Goal: Task Accomplishment & Management: Manage account settings

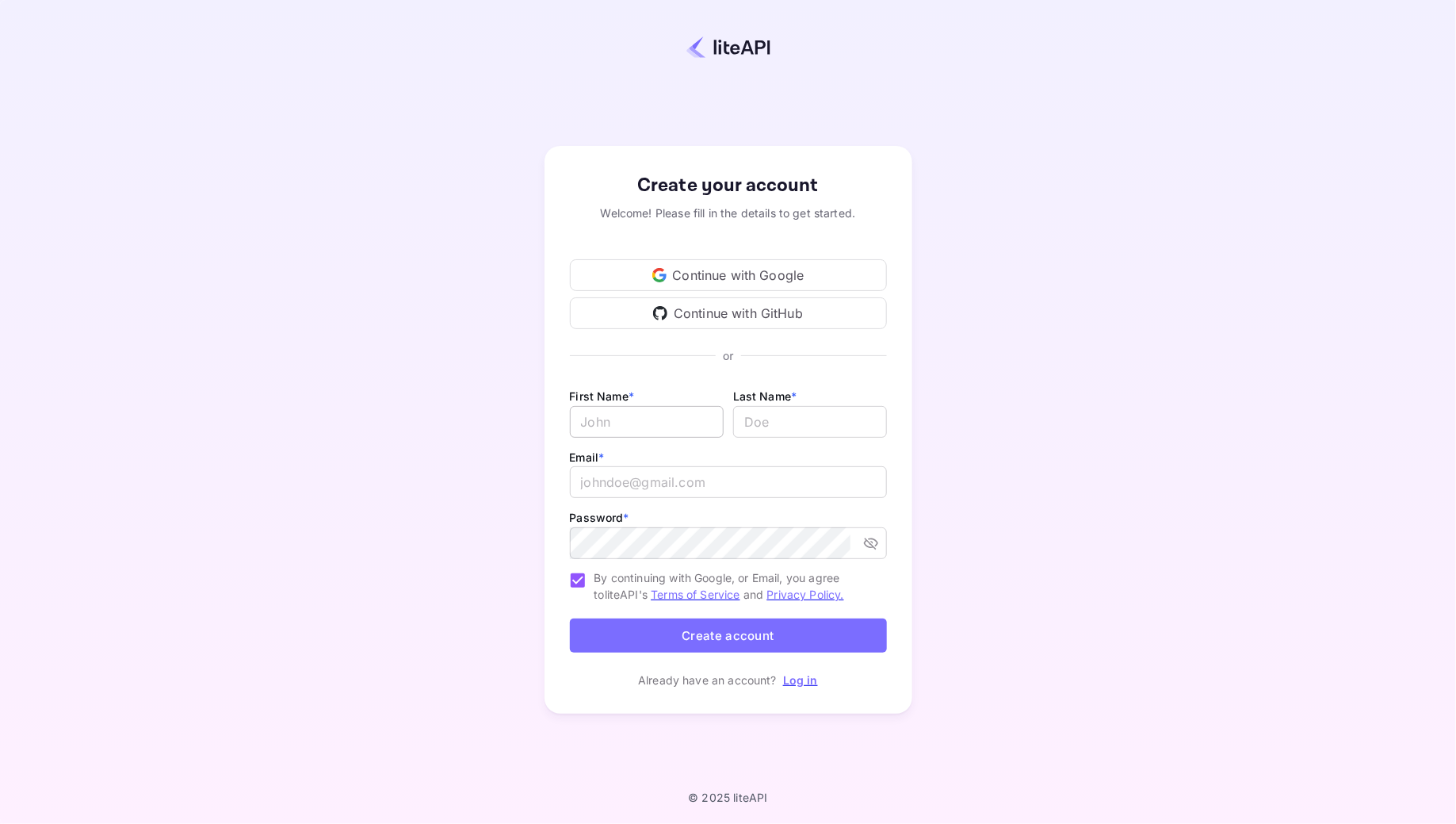
click at [699, 421] on input "Email *" at bounding box center [647, 421] width 154 height 31
click at [741, 273] on div "Continue with Google" at bounding box center [729, 275] width 317 height 31
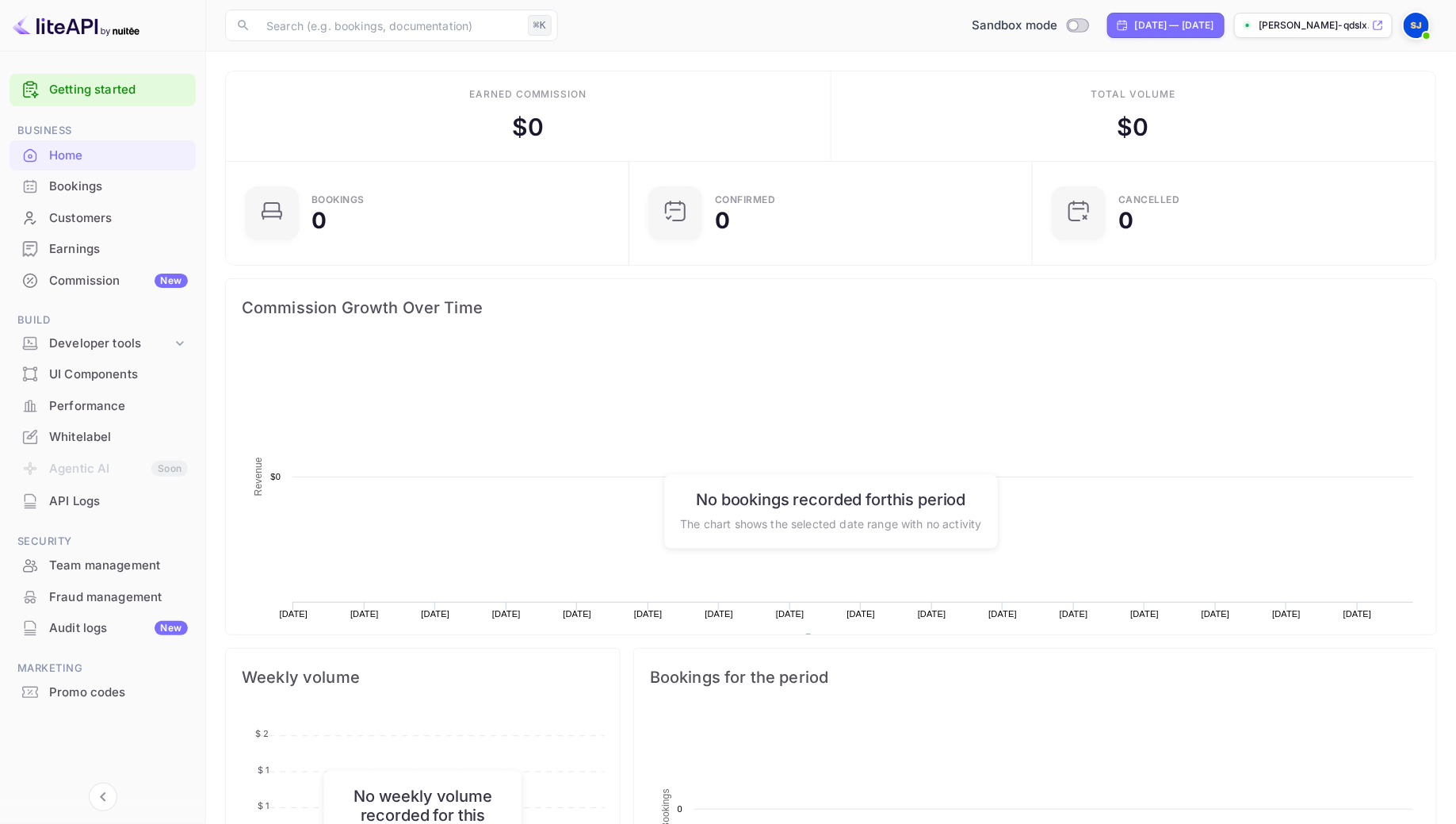
scroll to position [1, 0]
click at [1420, 34] on span at bounding box center [1427, 35] width 16 height 16
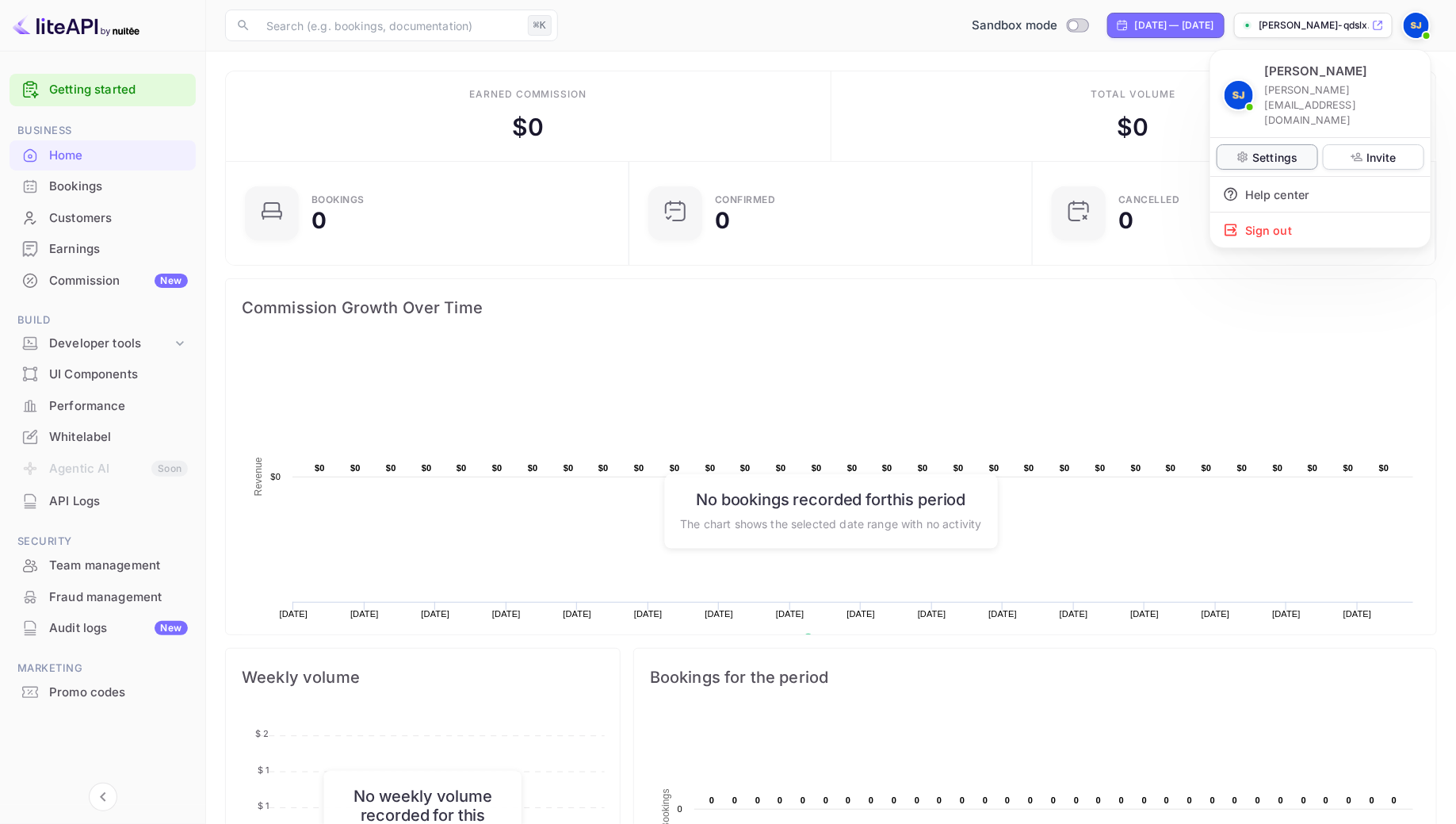
click at [1290, 149] on p "Settings" at bounding box center [1275, 157] width 45 height 17
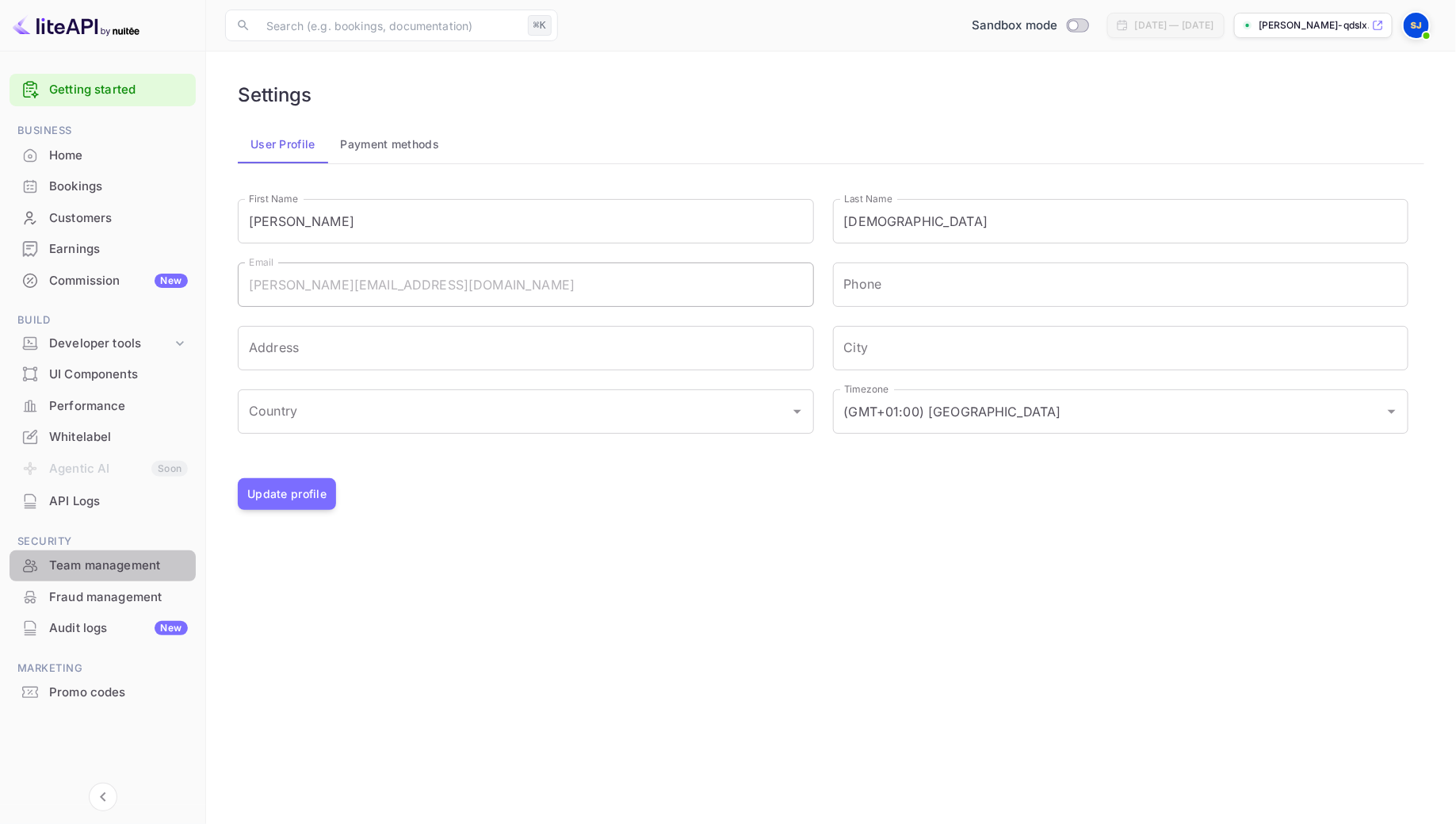
click at [126, 565] on div "Team management" at bounding box center [119, 565] width 139 height 19
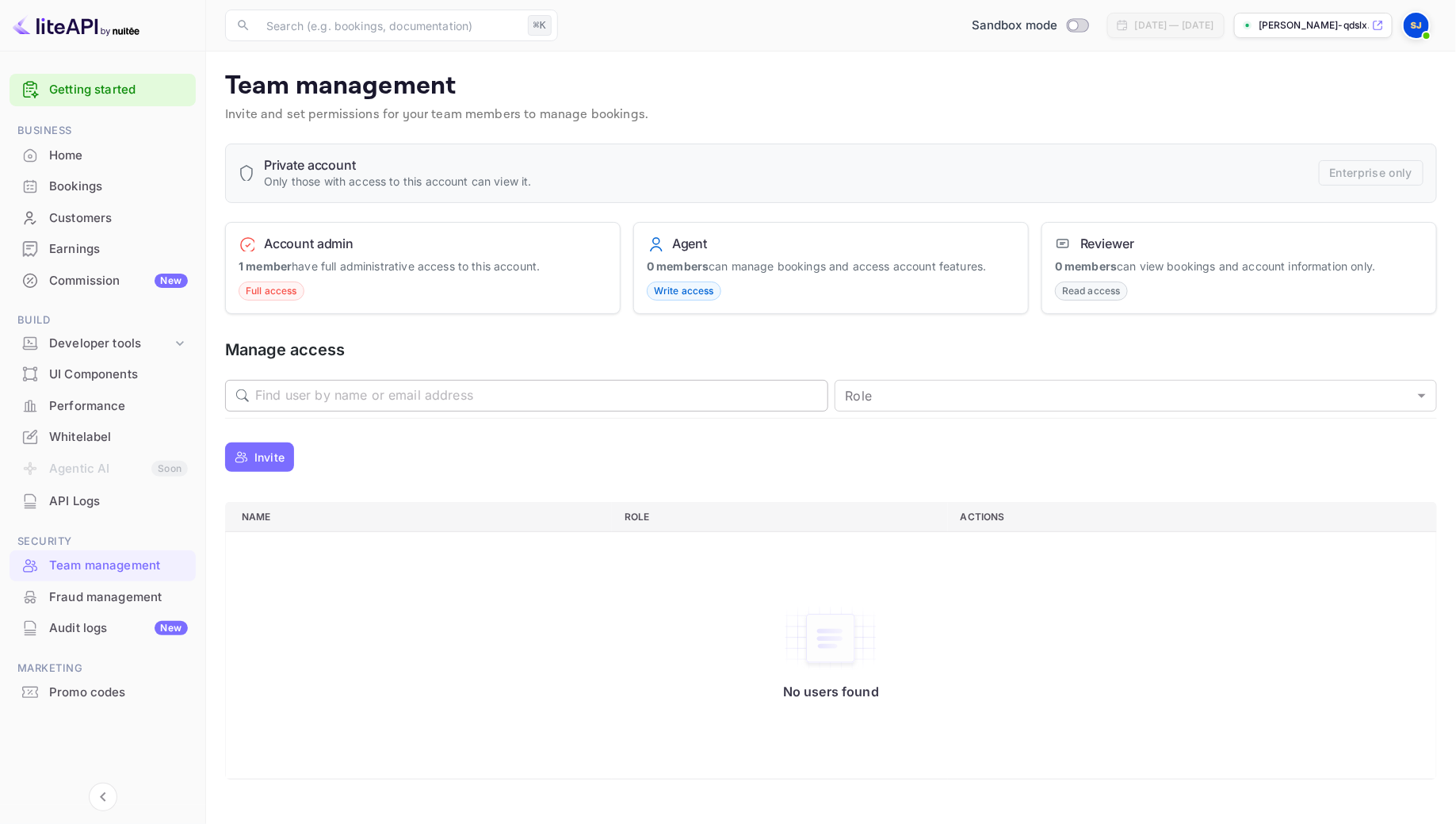
click at [333, 397] on input "text" at bounding box center [542, 396] width 573 height 31
type input "[EMAIL_ADDRESS][DOMAIN_NAME]"
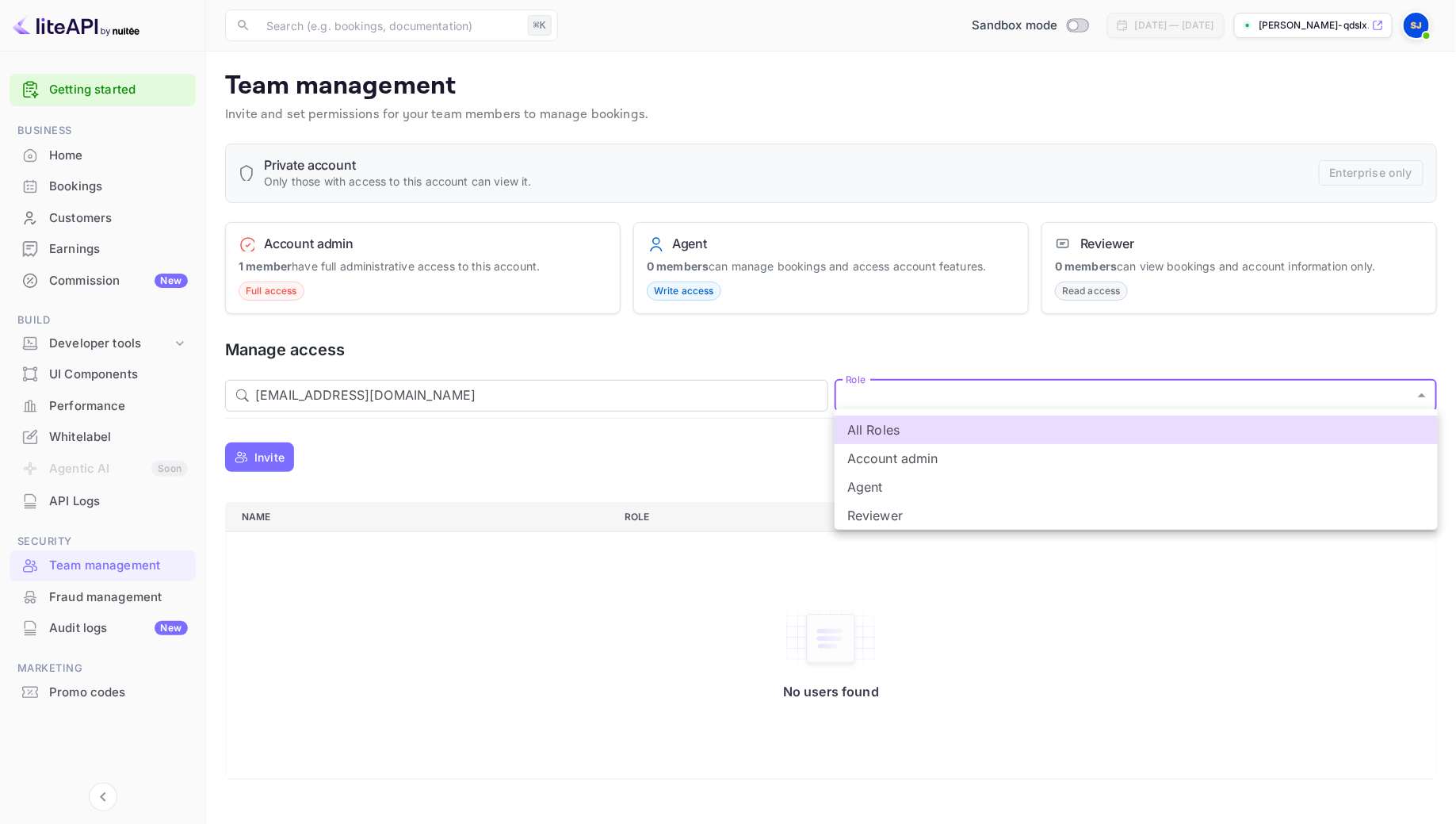
click at [922, 398] on body "Getting started Business Home Bookings Customers Earnings Commission New Build …" at bounding box center [728, 412] width 1456 height 824
click at [938, 484] on li "Agent" at bounding box center [1137, 486] width 604 height 28
type input "agent"
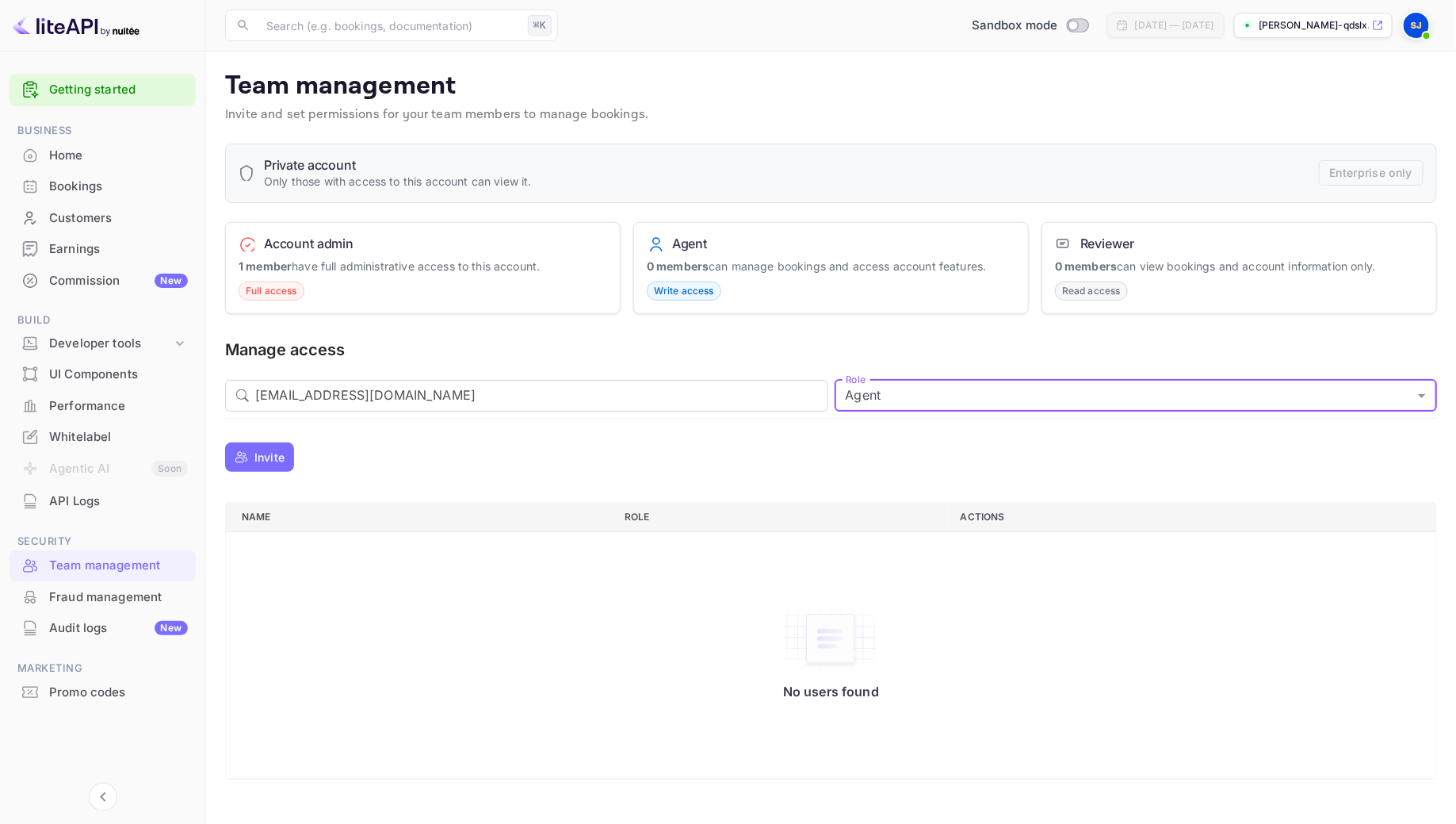
click at [274, 451] on p "Invite" at bounding box center [269, 457] width 30 height 17
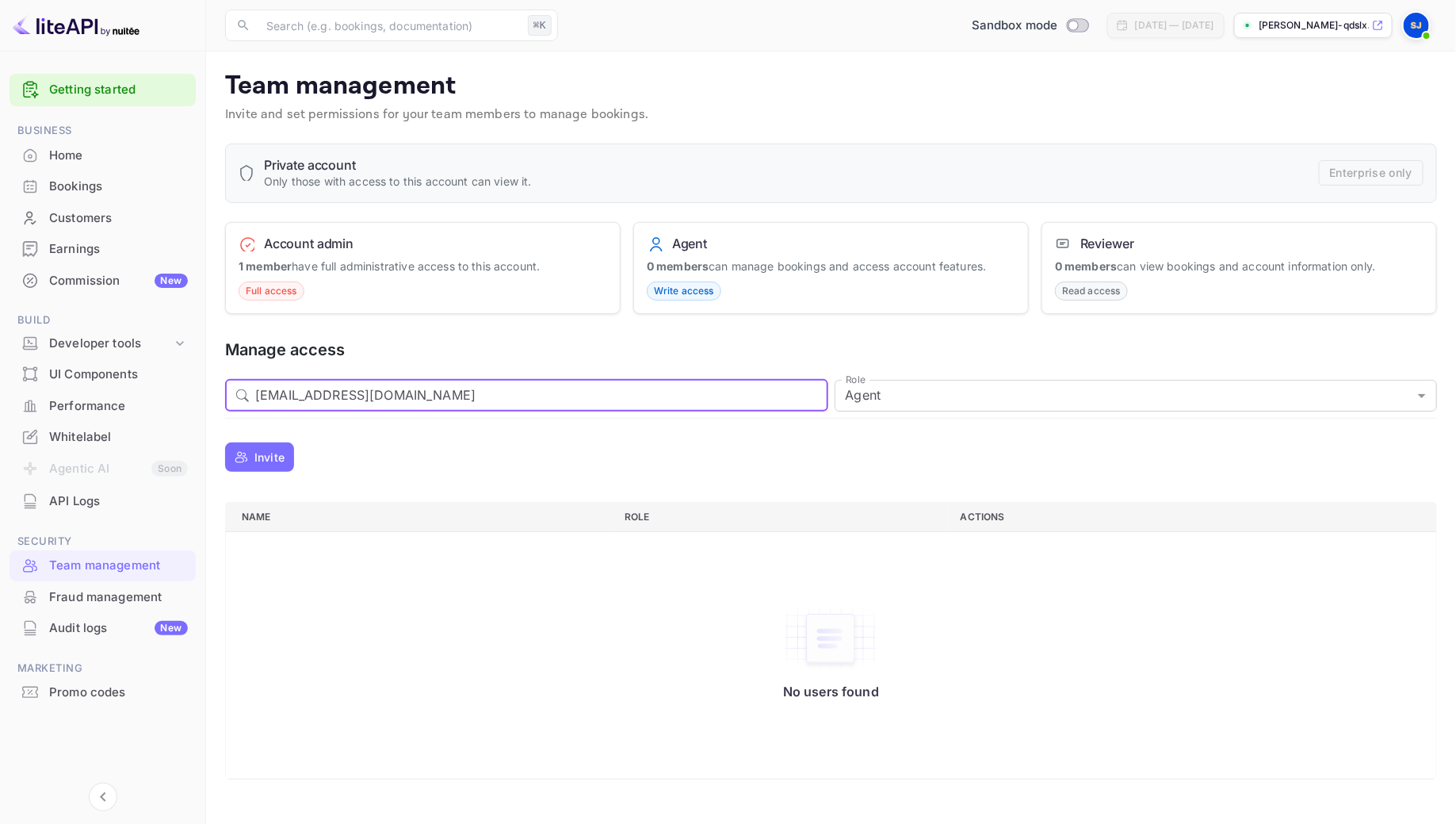
click at [592, 397] on input "[EMAIL_ADDRESS][DOMAIN_NAME]" at bounding box center [542, 396] width 573 height 31
type input "Suraj"
click at [263, 451] on p "Invite" at bounding box center [269, 457] width 30 height 17
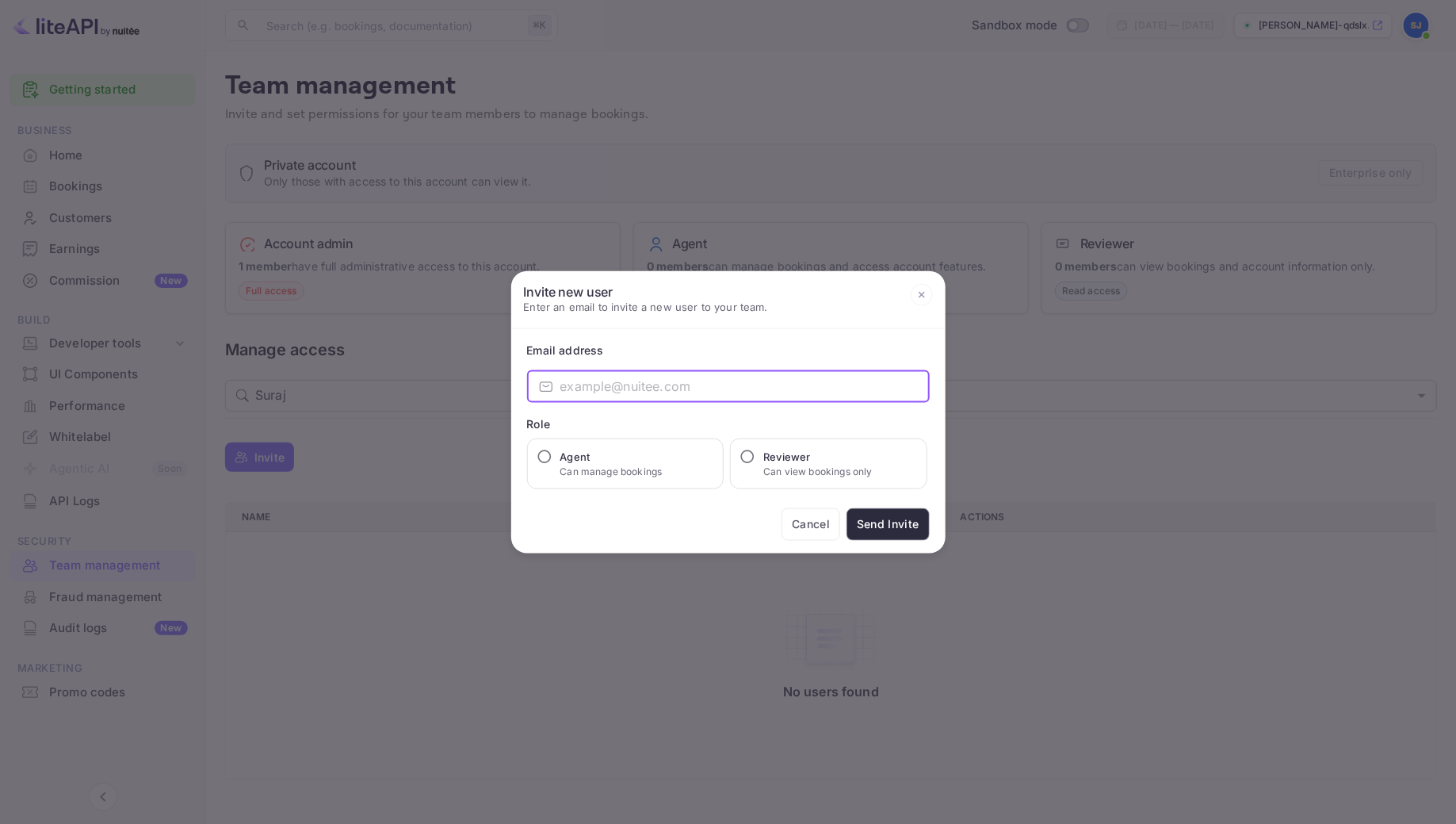
click at [650, 388] on input "email" at bounding box center [745, 386] width 369 height 31
paste input "[EMAIL_ADDRESS][DOMAIN_NAME]"
type input "[EMAIL_ADDRESS][DOMAIN_NAME]"
click at [546, 451] on input "Agent Can manage bookings" at bounding box center [545, 456] width 16 height 16
radio input "true"
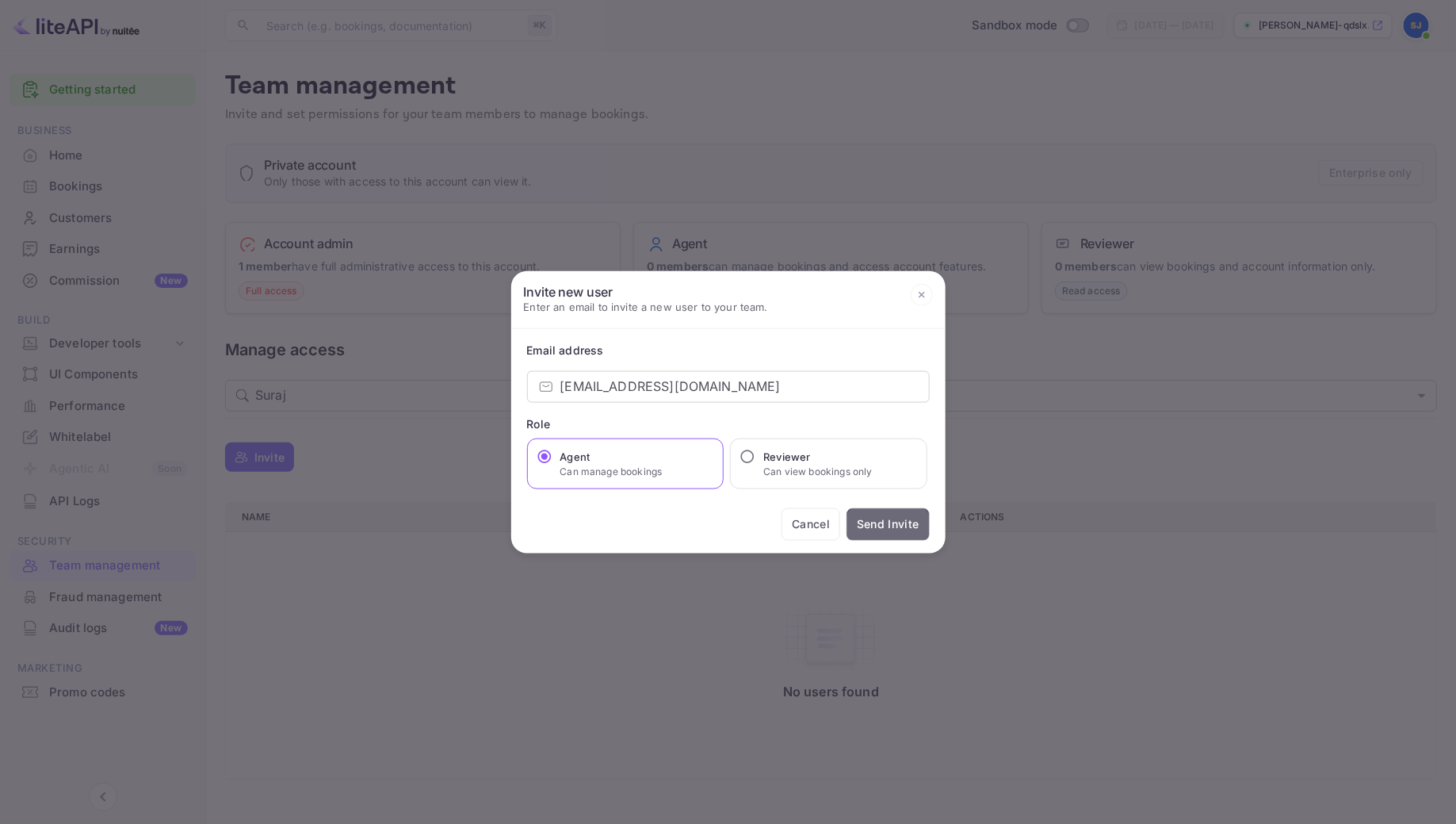
click at [896, 527] on button "Send Invite" at bounding box center [888, 523] width 82 height 32
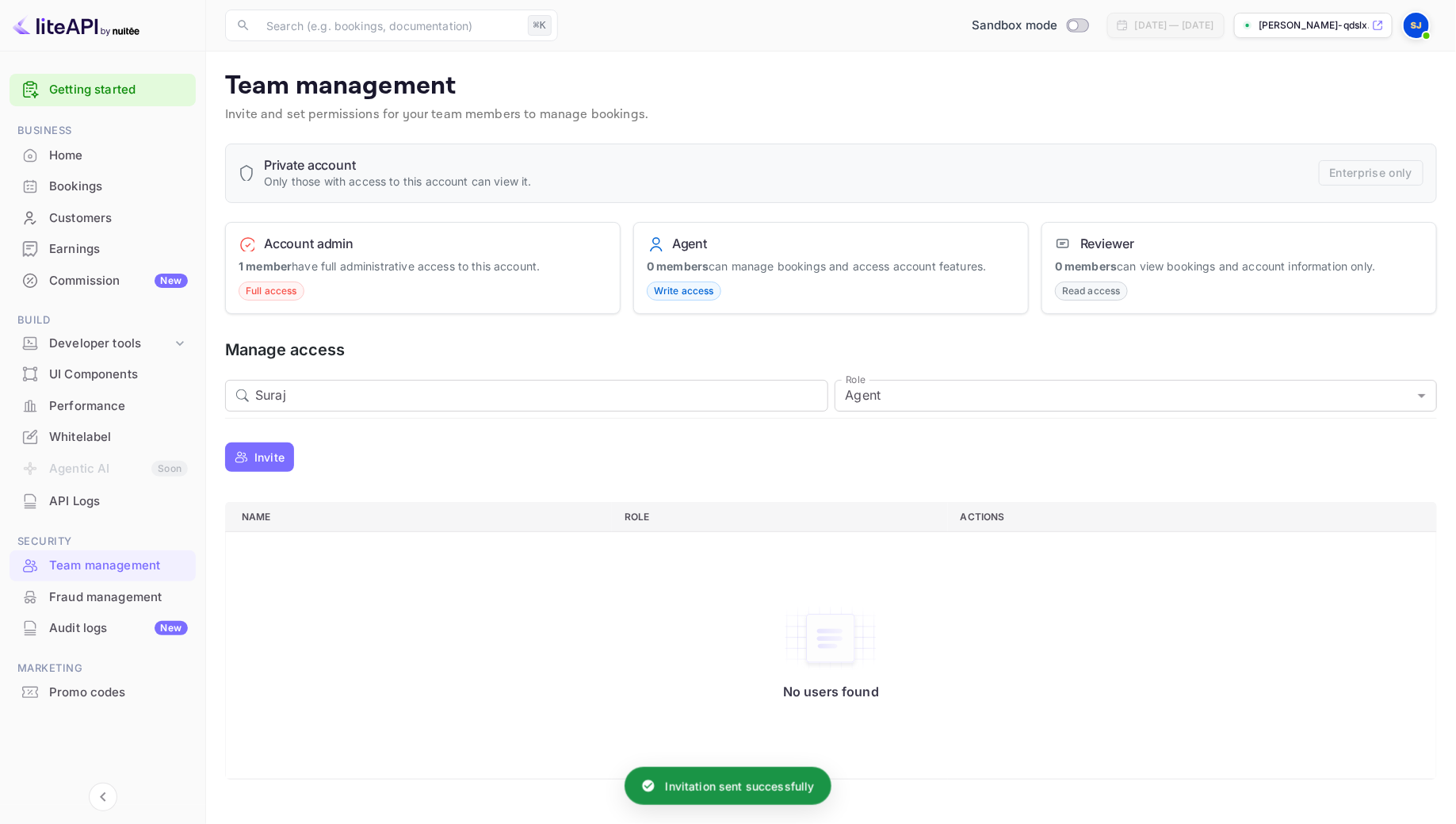
click at [264, 457] on p "Invite" at bounding box center [269, 457] width 30 height 17
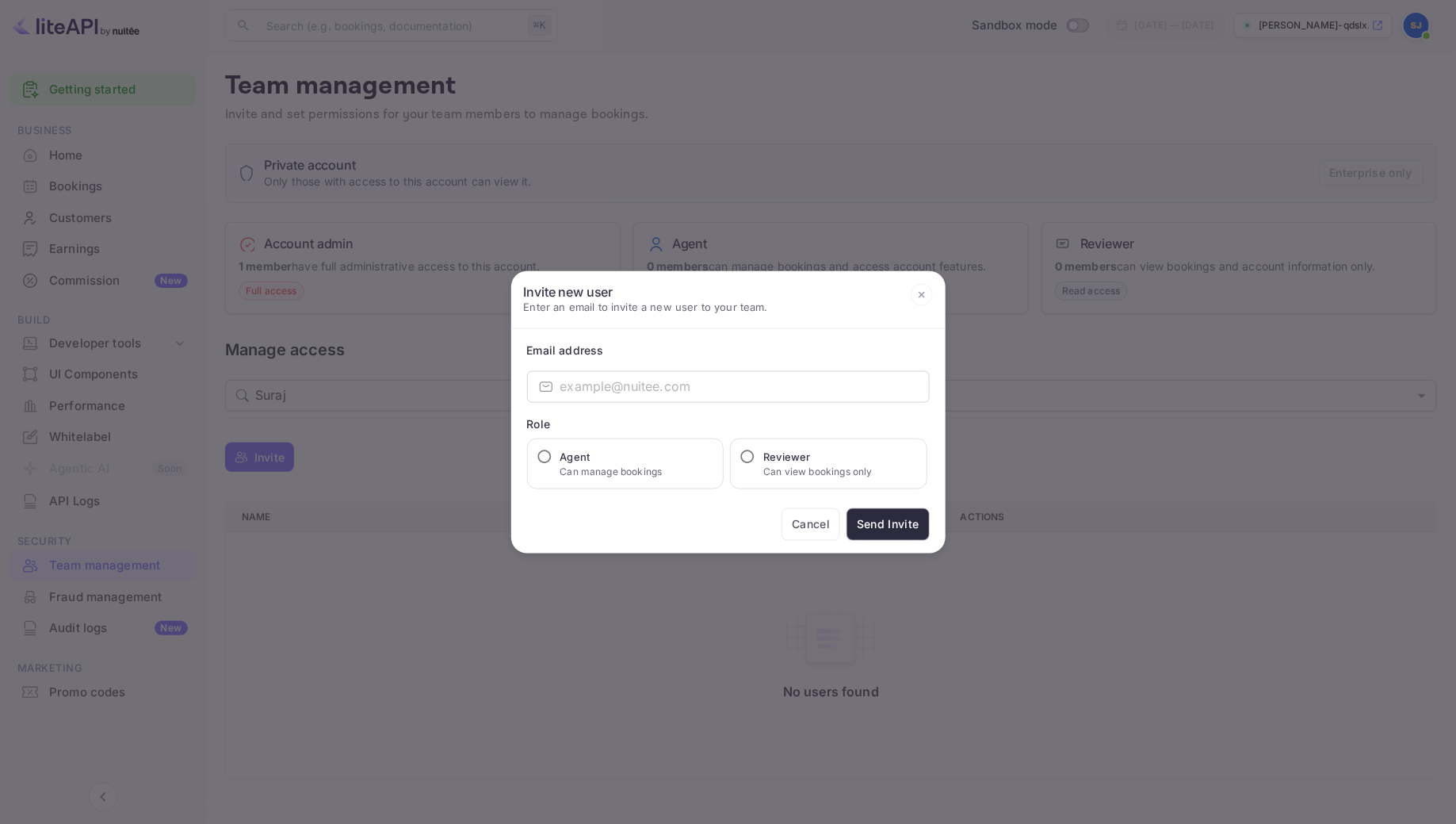
click at [920, 297] on icon at bounding box center [922, 295] width 6 height 6
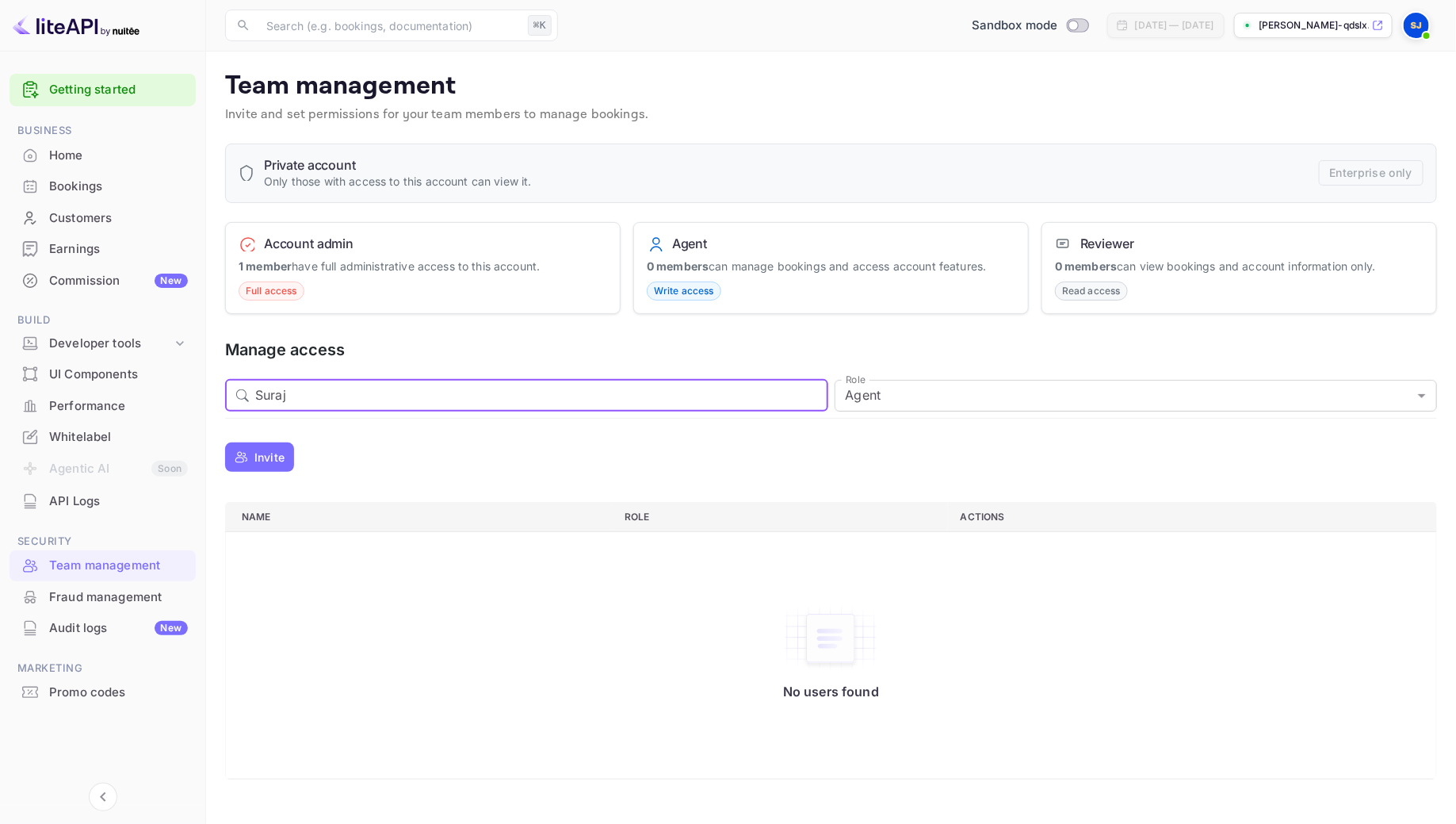
click at [488, 406] on input "Suraj" at bounding box center [542, 396] width 573 height 31
click at [612, 502] on th "Role" at bounding box center [780, 516] width 336 height 29
